Goal: Task Accomplishment & Management: Manage account settings

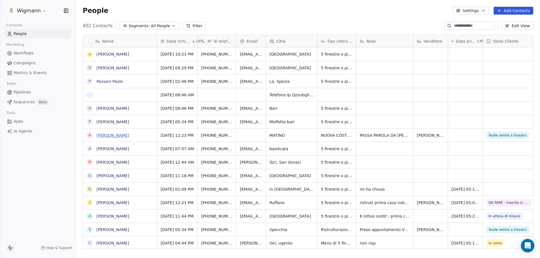
click at [112, 137] on link "[PERSON_NAME]" at bounding box center [112, 135] width 33 height 4
click at [402, 133] on span "PASSA PAROLA DA [PERSON_NAME] - MIA CLIENTE" at bounding box center [393, 136] width 67 height 11
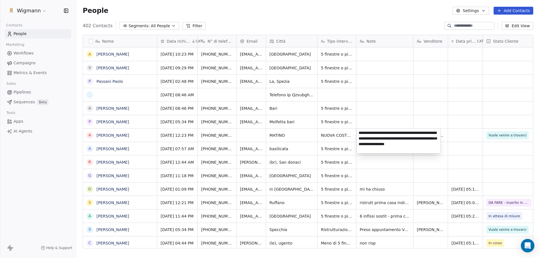
type textarea "**********"
click at [511, 137] on html "Wigmann Contacts People Marketing Workflows Campaigns Metrics & Events Sales Pi…" at bounding box center [270, 129] width 540 height 258
click at [505, 135] on html "Wigmann Contacts People Marketing Workflows Campaigns Metrics & Events Sales Pi…" at bounding box center [270, 129] width 540 height 258
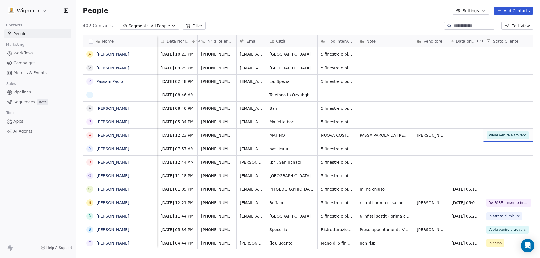
scroll to position [0, 6]
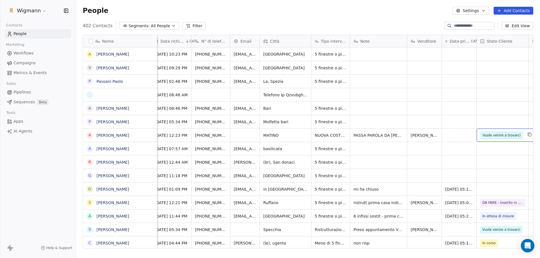
click at [512, 136] on span "Vuole venire a trovarci" at bounding box center [501, 136] width 38 height 6
click at [511, 136] on span "Vuole venire a trovarci" at bounding box center [501, 136] width 38 height 6
click at [512, 136] on span "Vuole venire a trovarci" at bounding box center [501, 136] width 38 height 6
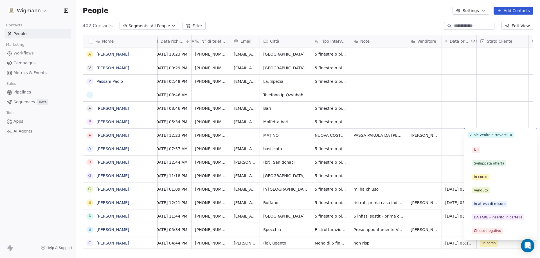
scroll to position [26, 0]
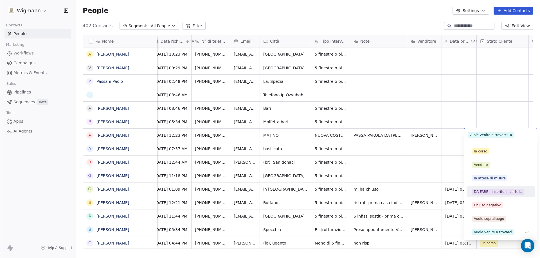
drag, startPoint x: 495, startPoint y: 194, endPoint x: 379, endPoint y: 205, distance: 116.6
click at [495, 193] on span "DA FARE - inserito in cartella" at bounding box center [498, 192] width 52 height 6
